Goal: Task Accomplishment & Management: Use online tool/utility

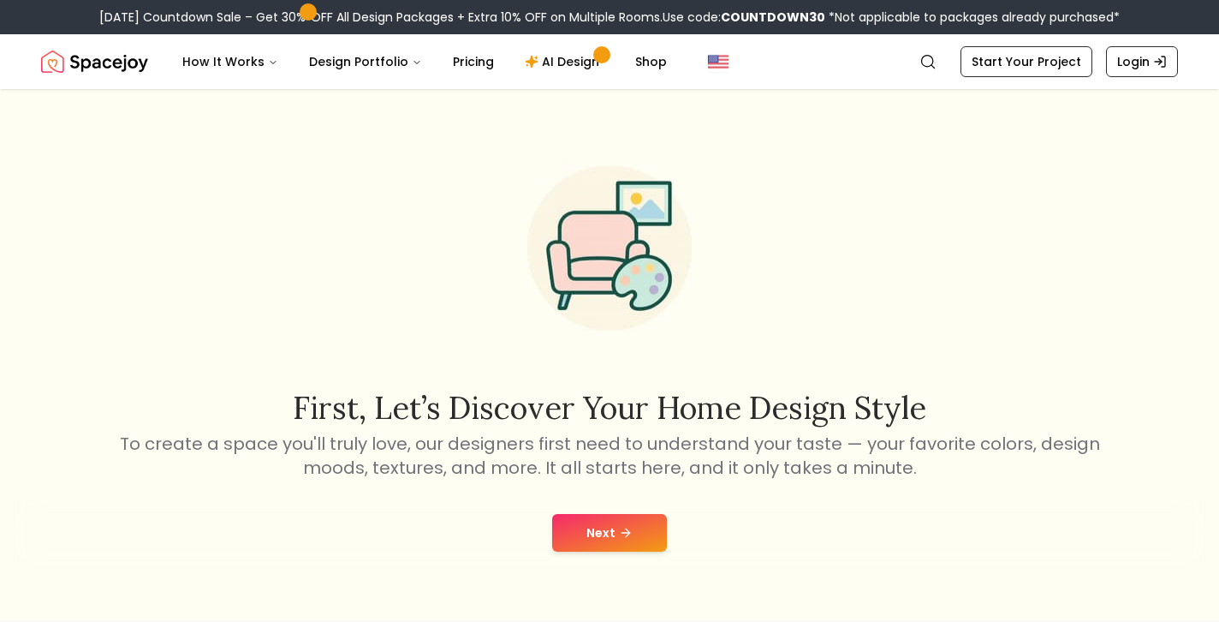
click at [623, 529] on icon at bounding box center [626, 533] width 14 height 14
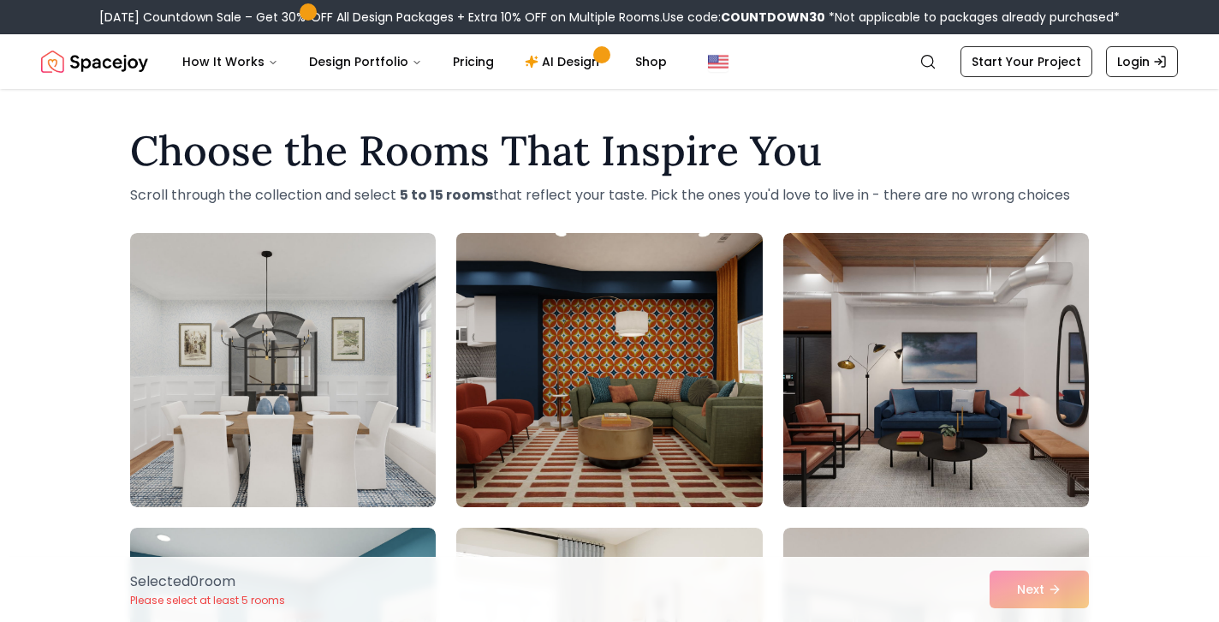
click at [599, 327] on img at bounding box center [609, 370] width 321 height 288
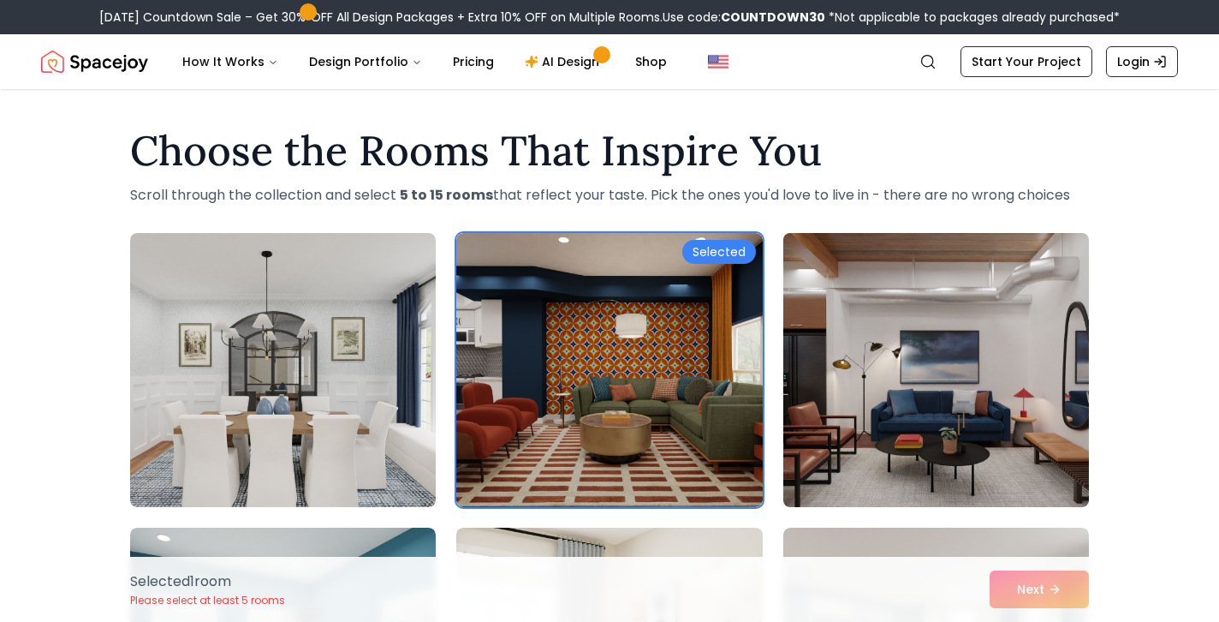
click at [896, 387] on img at bounding box center [936, 370] width 321 height 288
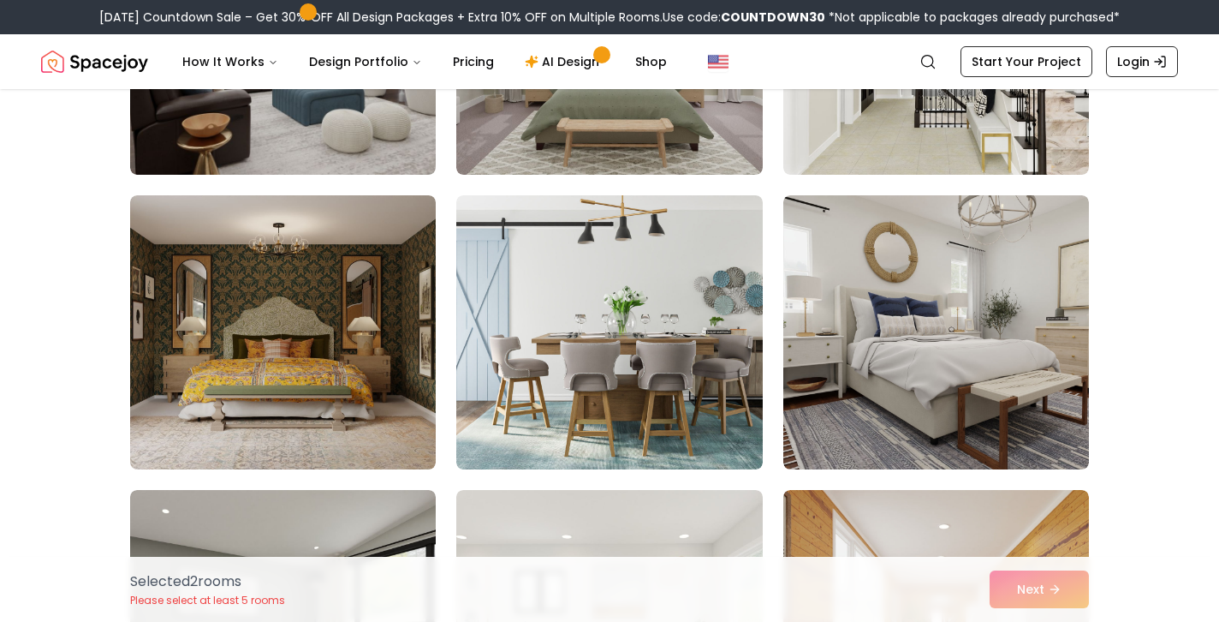
scroll to position [1510, 0]
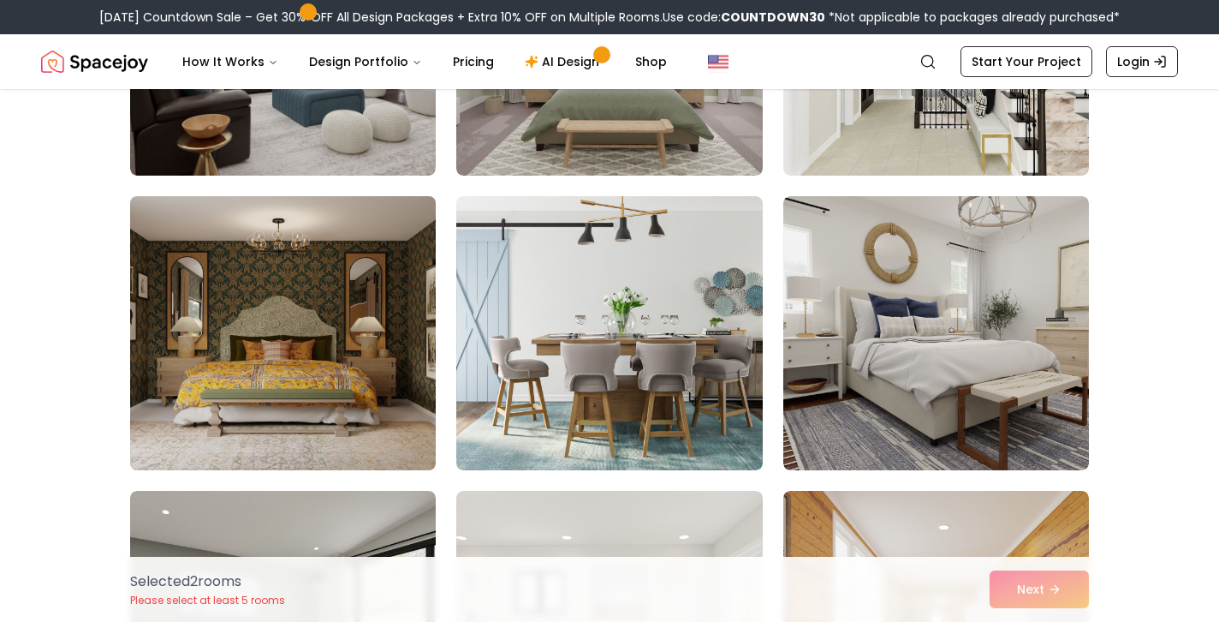
click at [408, 421] on img at bounding box center [282, 333] width 321 height 288
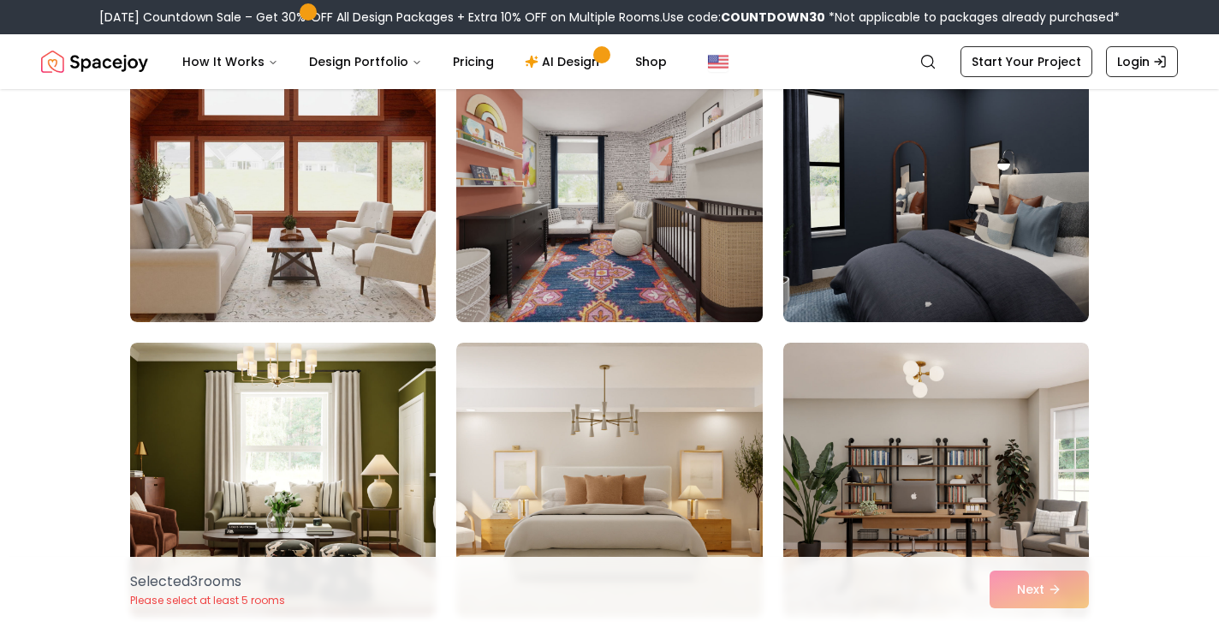
scroll to position [6967, 0]
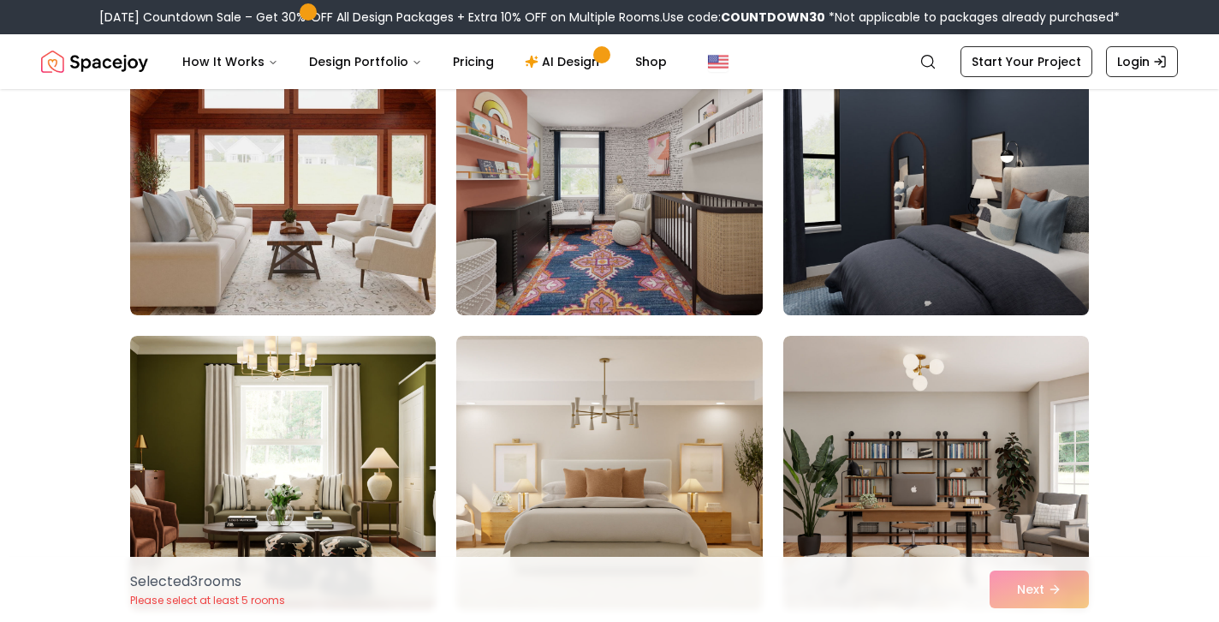
click at [958, 185] on img at bounding box center [936, 178] width 321 height 288
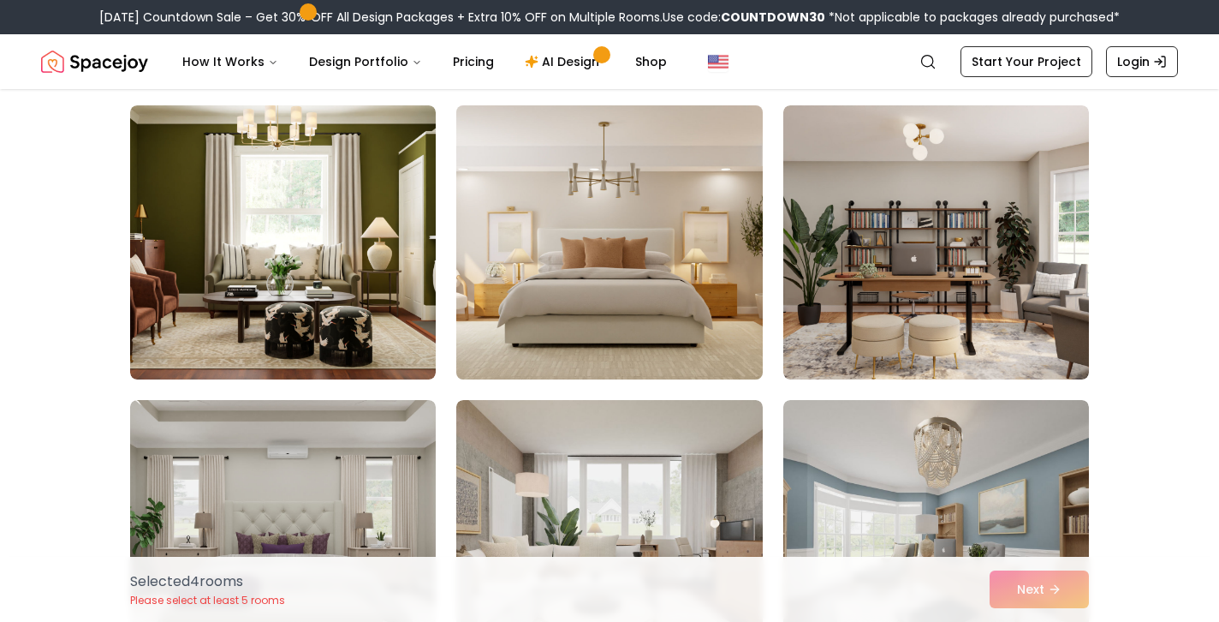
scroll to position [7219, 0]
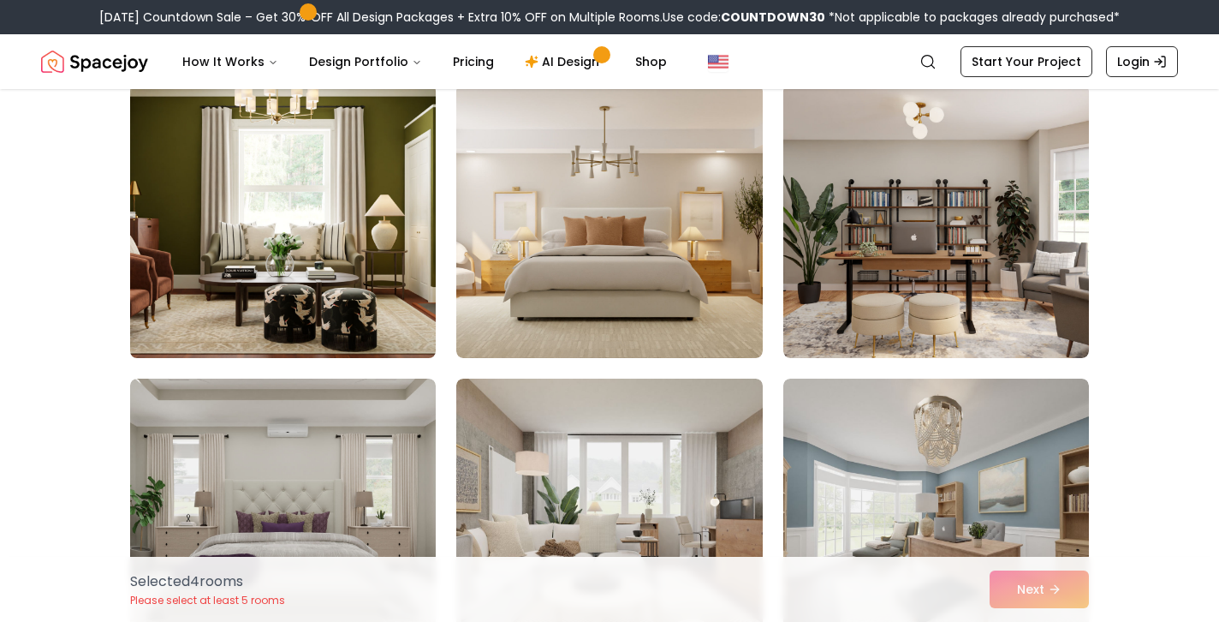
click at [238, 241] on img at bounding box center [282, 221] width 321 height 288
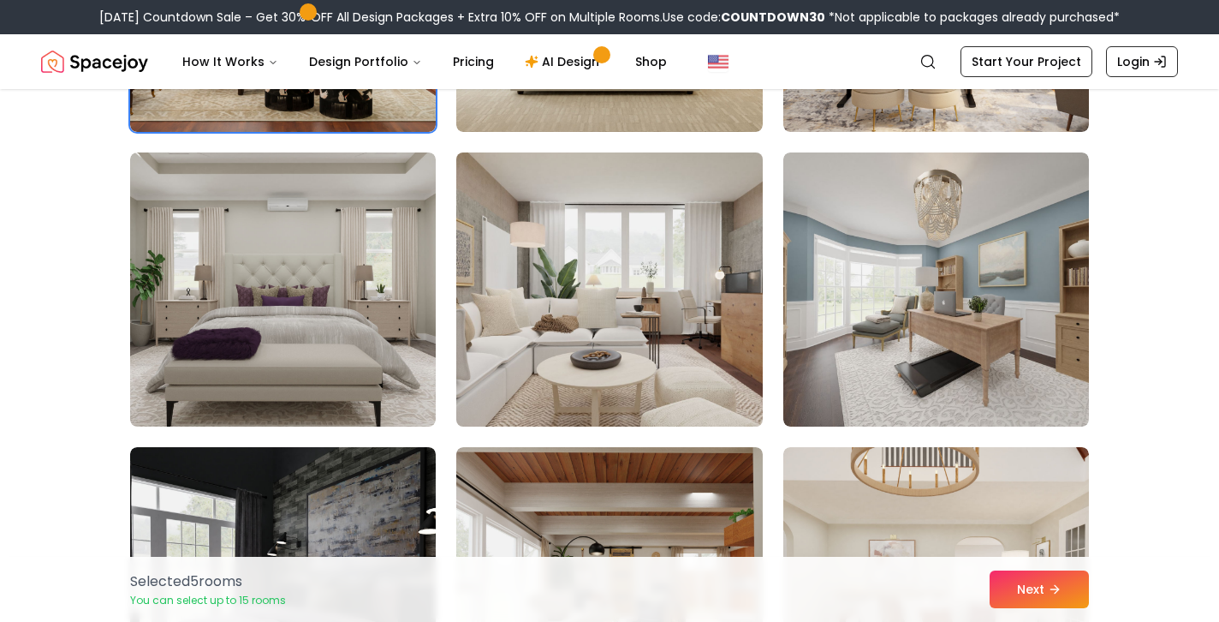
scroll to position [7681, 0]
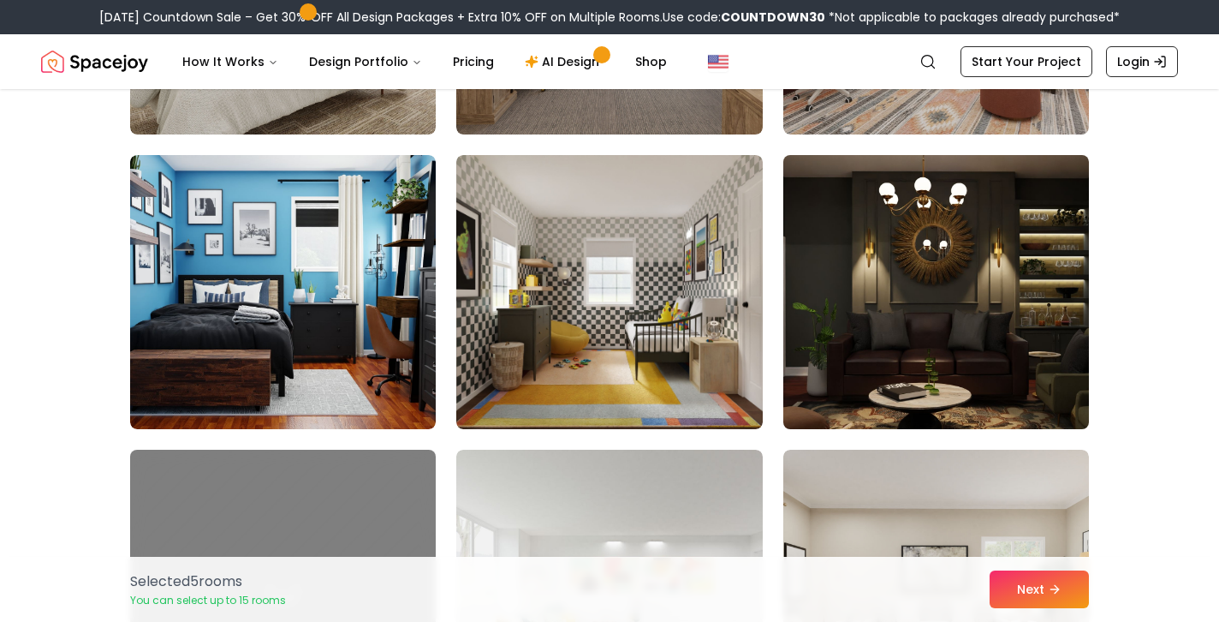
click at [872, 311] on img at bounding box center [936, 292] width 321 height 288
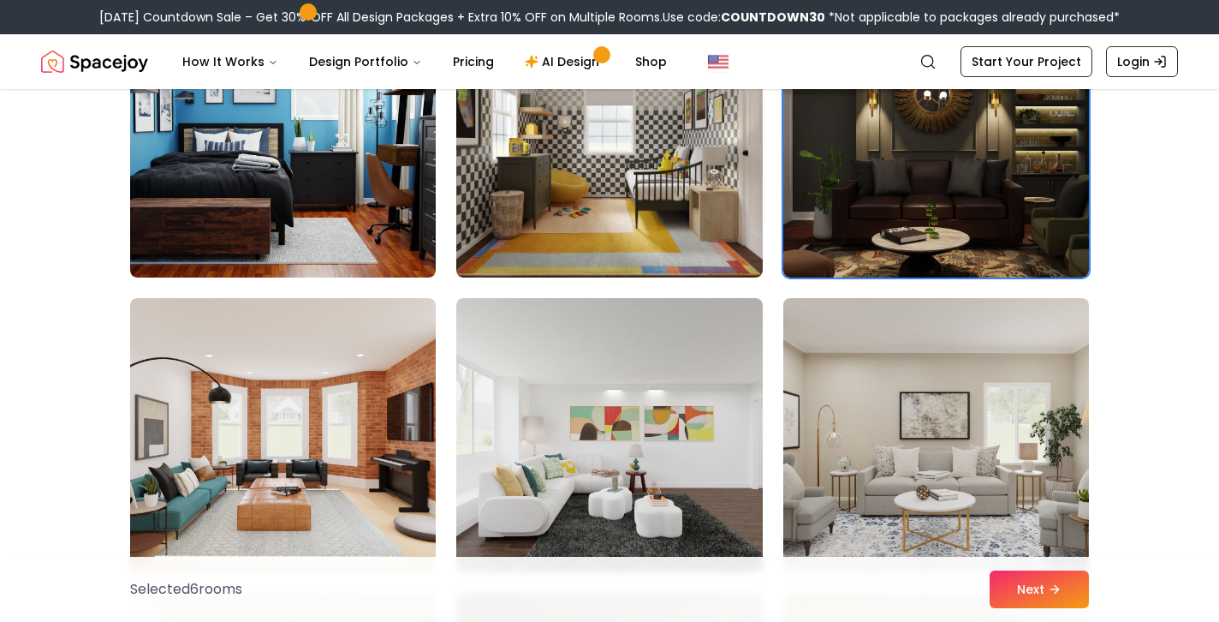
scroll to position [8921, 0]
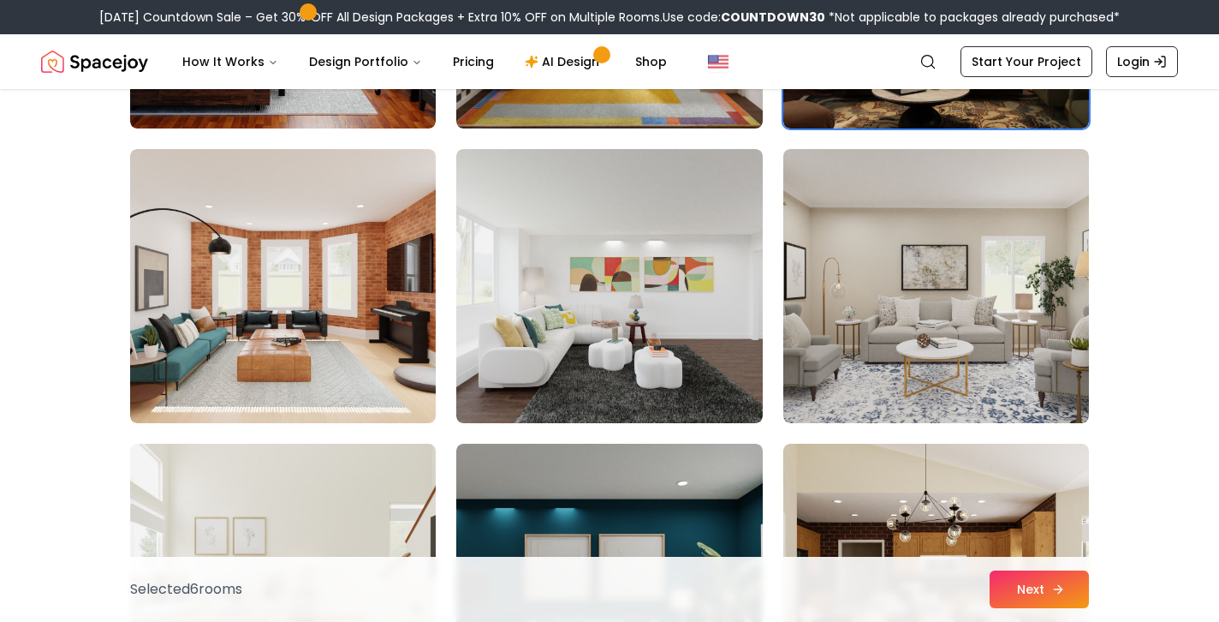
click at [1043, 594] on button "Next" at bounding box center [1039, 589] width 99 height 38
